Goal: Task Accomplishment & Management: Use online tool/utility

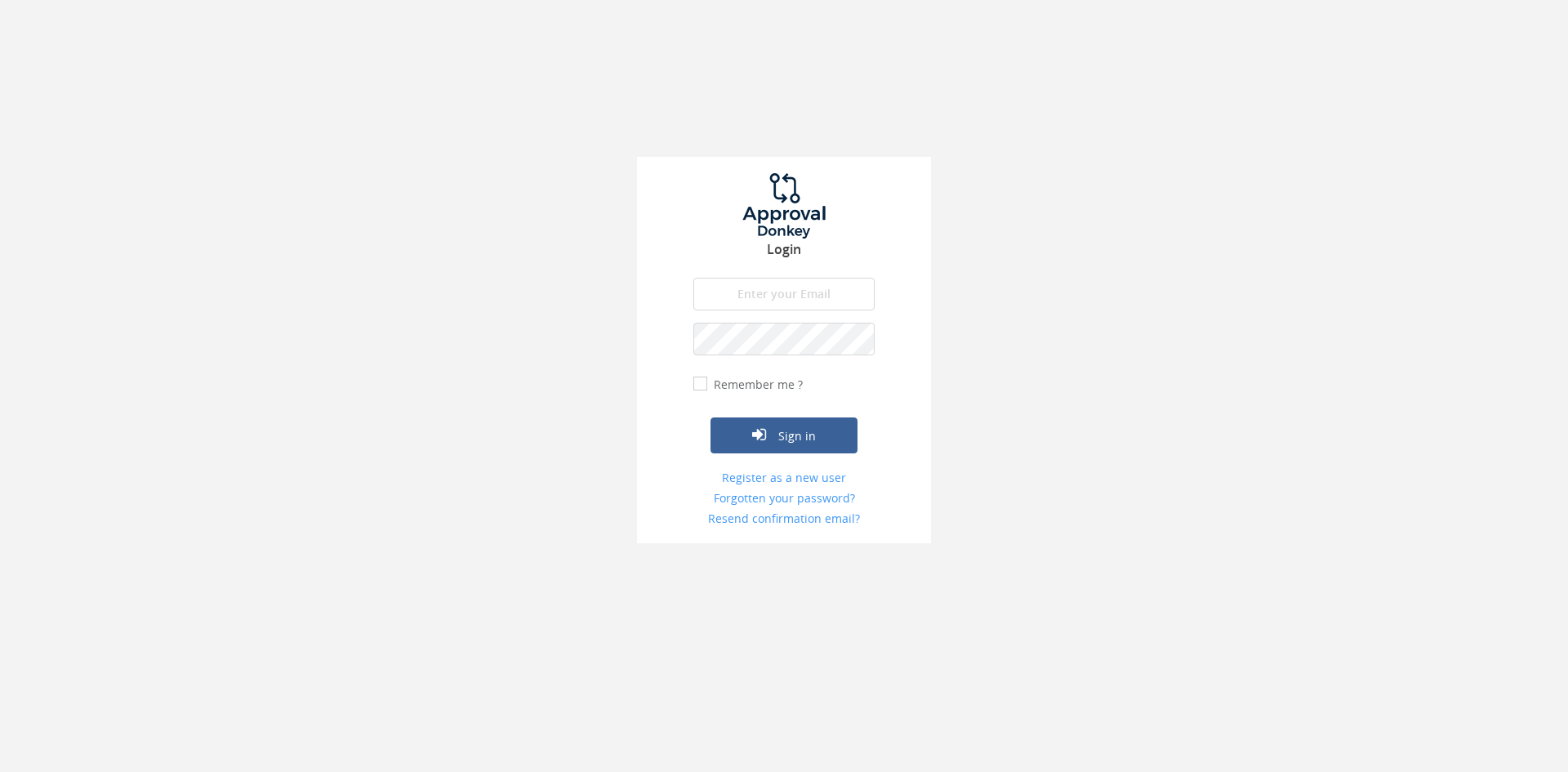
click at [805, 303] on input "email" at bounding box center [784, 294] width 181 height 33
type input "[EMAIL_ADDRESS][DOMAIN_NAME]"
click at [711, 418] on button "Sign in" at bounding box center [784, 436] width 147 height 36
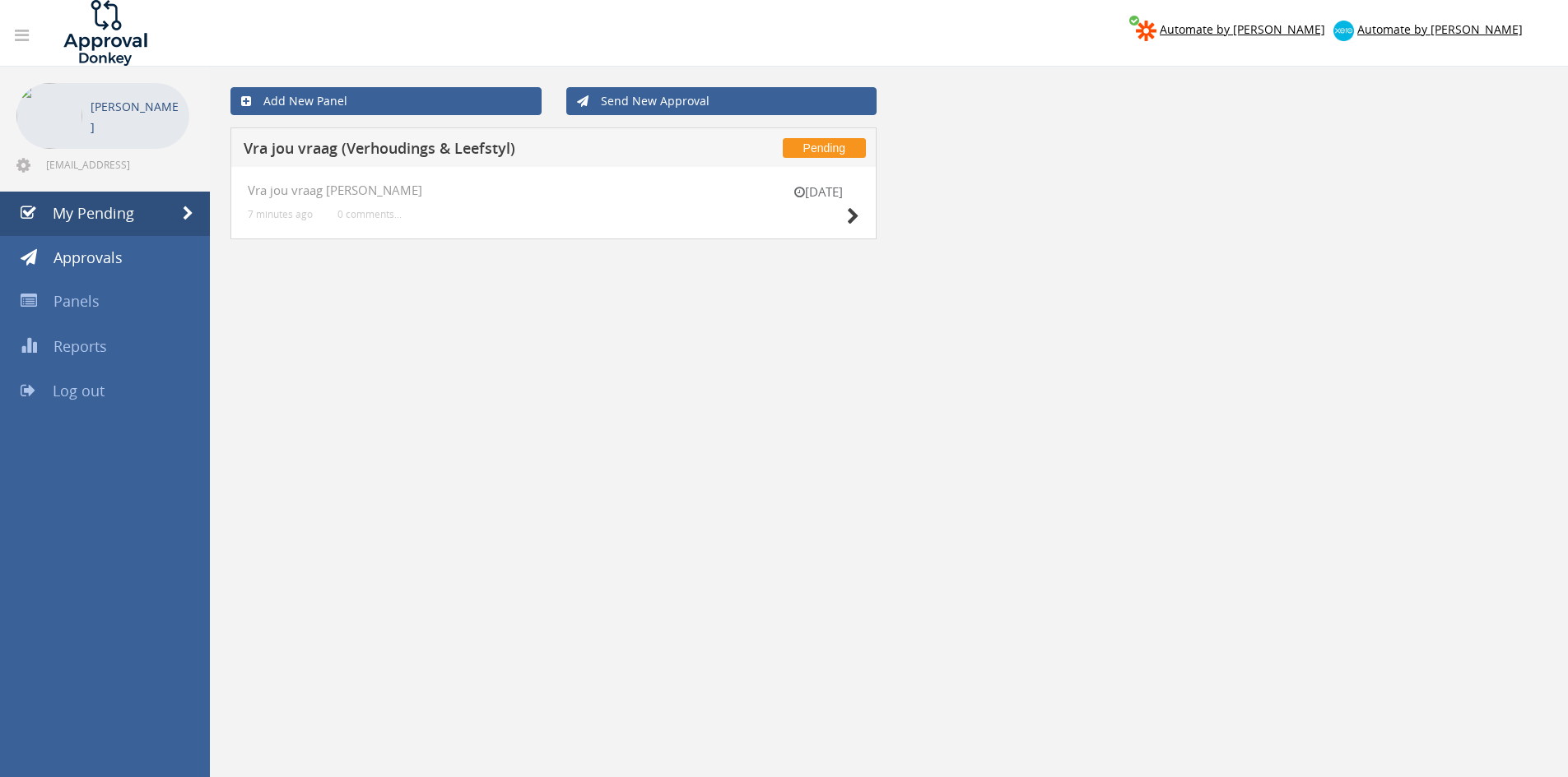
click at [845, 221] on div "[DATE]" at bounding box center [817, 206] width 82 height 47
click at [847, 221] on icon at bounding box center [853, 216] width 12 height 17
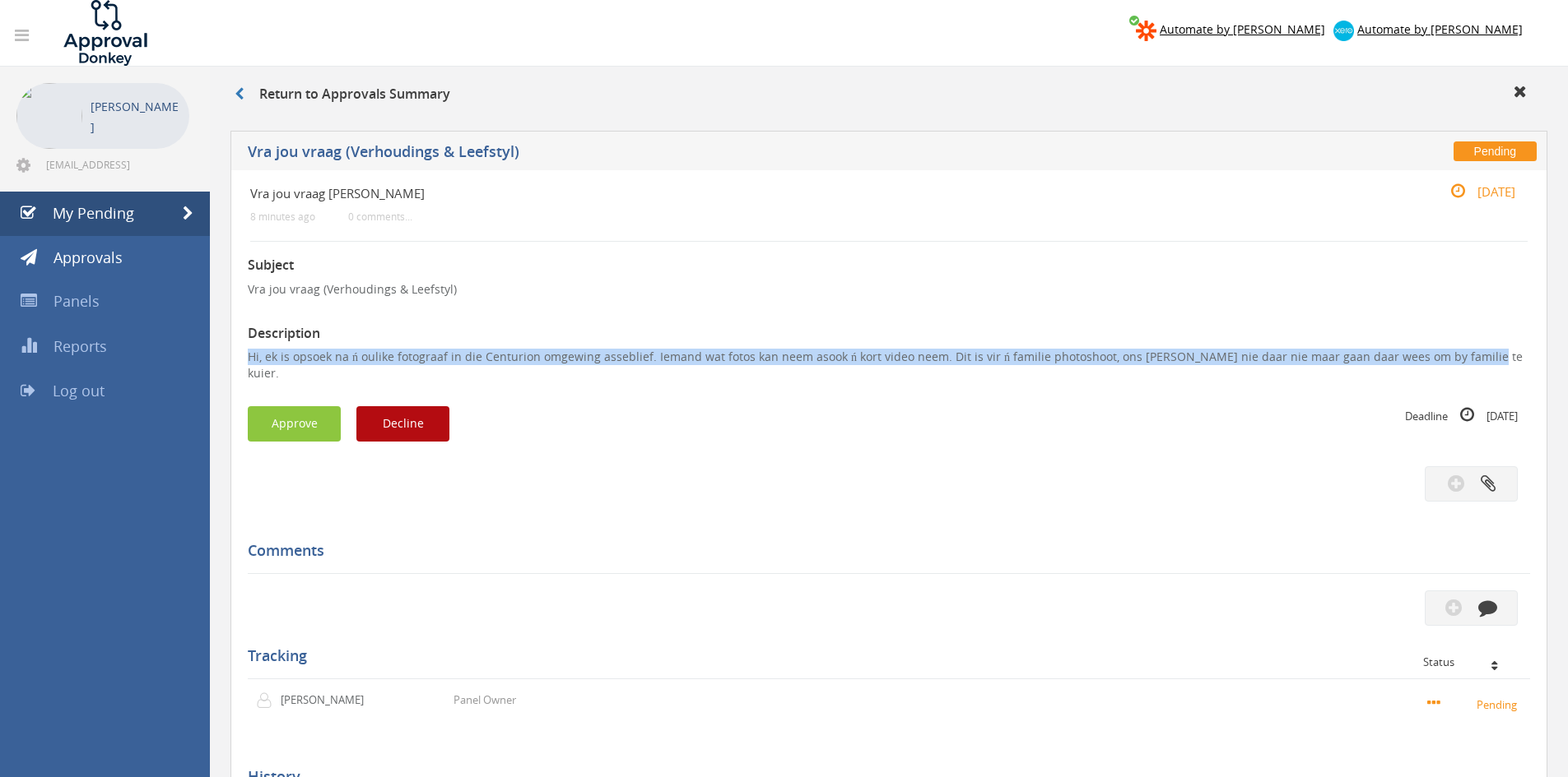
drag, startPoint x: 1381, startPoint y: 350, endPoint x: 538, endPoint y: 337, distance: 843.1
click at [229, 351] on div "Pending Vra jou vraag ([PERSON_NAME] & Leefstyl) Vra jou vraag [PERSON_NAME] 8 …" at bounding box center [889, 540] width 1333 height 835
